Goal: Transaction & Acquisition: Subscribe to service/newsletter

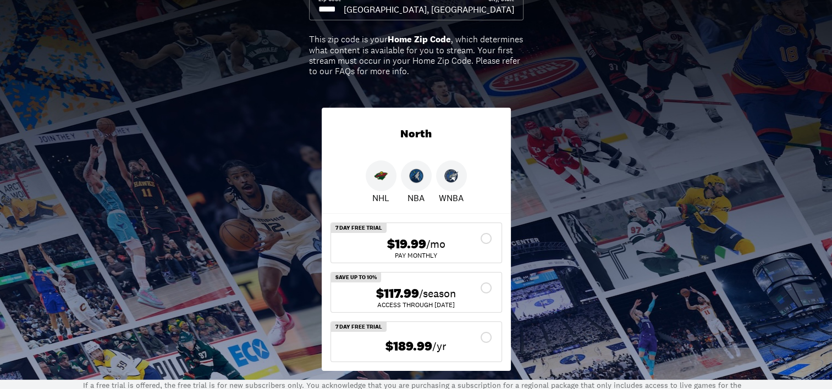
scroll to position [120, 0]
click at [377, 177] on img at bounding box center [381, 175] width 14 height 14
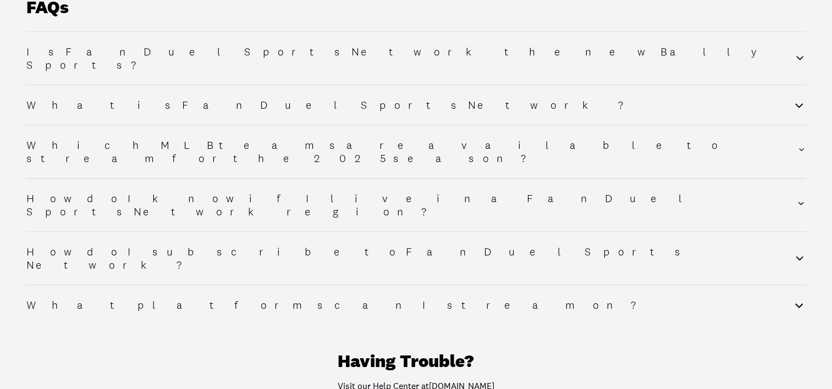
scroll to position [1488, 0]
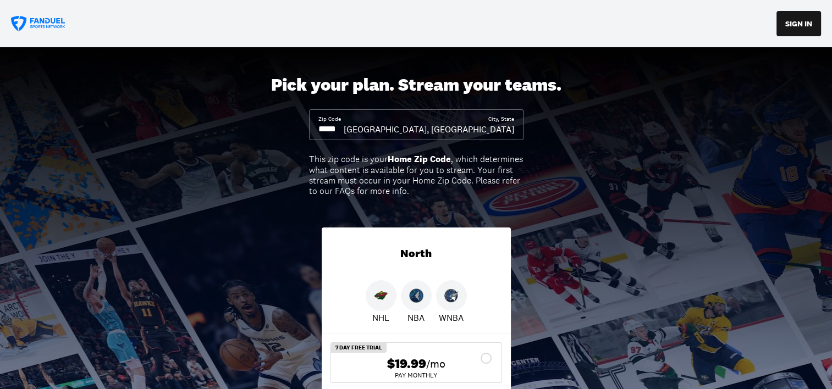
click at [343, 128] on input at bounding box center [330, 129] width 25 height 12
drag, startPoint x: 371, startPoint y: 128, endPoint x: 326, endPoint y: 134, distance: 45.5
click at [326, 134] on input at bounding box center [330, 129] width 25 height 12
type input "*****"
click at [558, 195] on div "Pick your plan. Stream your teams. Zip Code ***** City, State Shakopee, MN This…" at bounding box center [416, 273] width 832 height 452
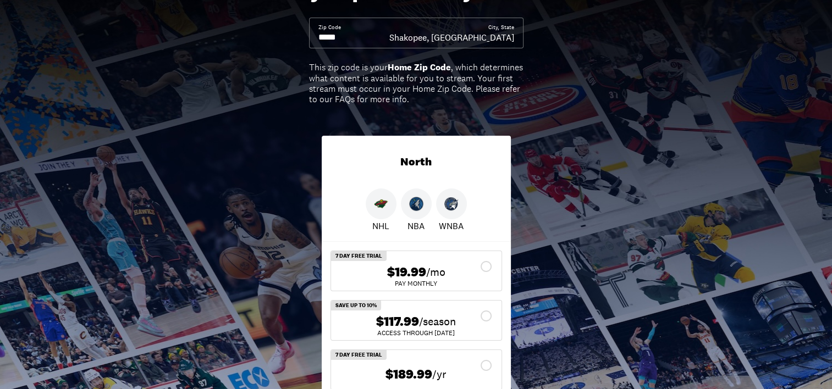
scroll to position [92, 0]
click at [383, 201] on img at bounding box center [381, 203] width 14 height 14
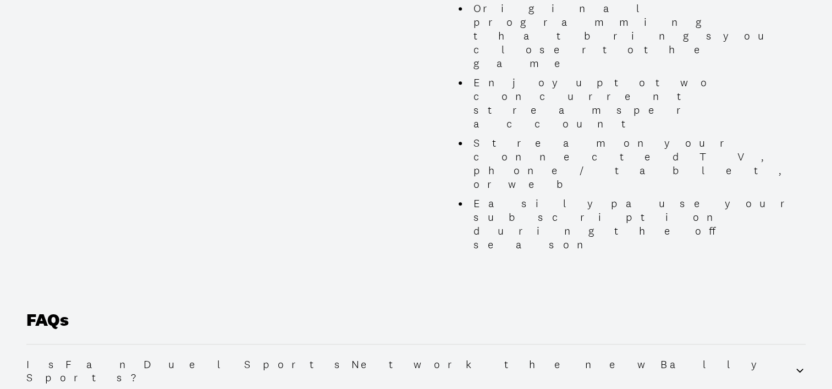
scroll to position [1159, 0]
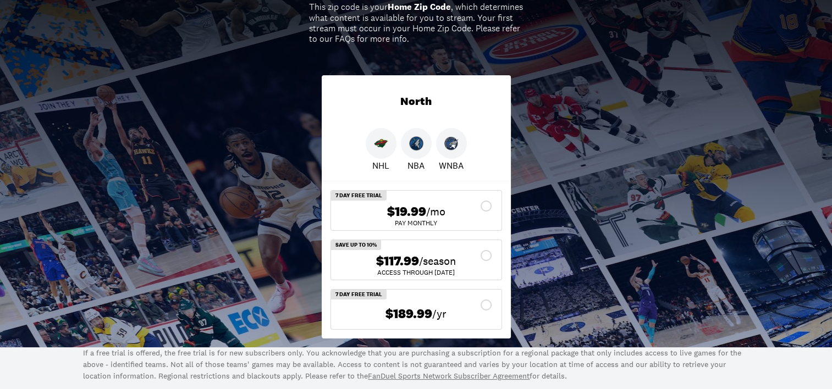
scroll to position [0, 0]
